Goal: Task Accomplishment & Management: Complete application form

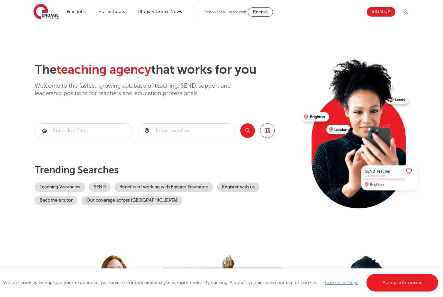
click at [382, 10] on link "Sign up" at bounding box center [381, 11] width 29 height 9
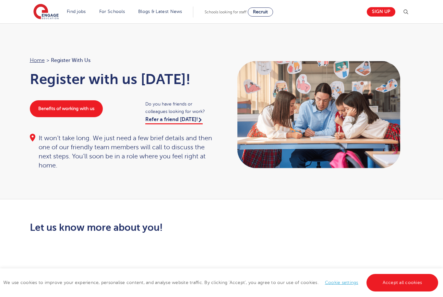
click at [412, 280] on link "Accept all cookies" at bounding box center [403, 283] width 72 height 18
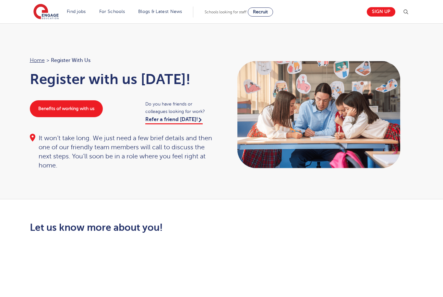
click at [385, 10] on link "Sign up" at bounding box center [381, 11] width 29 height 9
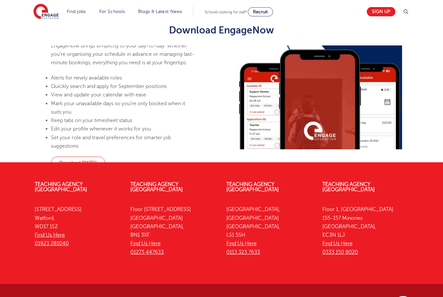
scroll to position [375, 0]
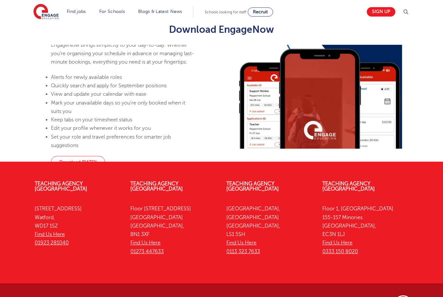
click at [105, 168] on link "Download [DATE]!" at bounding box center [78, 162] width 54 height 12
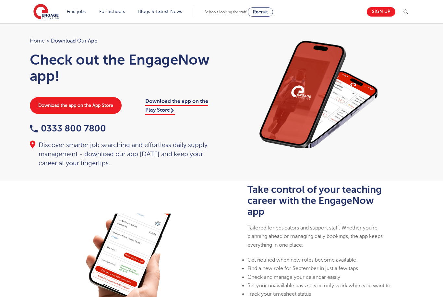
click at [113, 105] on link "Download the app on the App Store" at bounding box center [76, 105] width 92 height 17
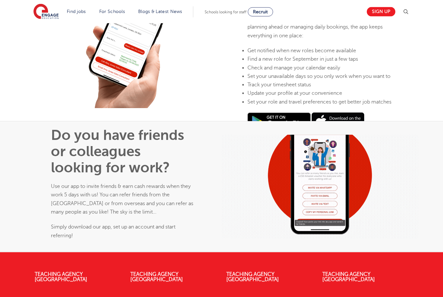
scroll to position [209, 0]
